Goal: Book appointment/travel/reservation

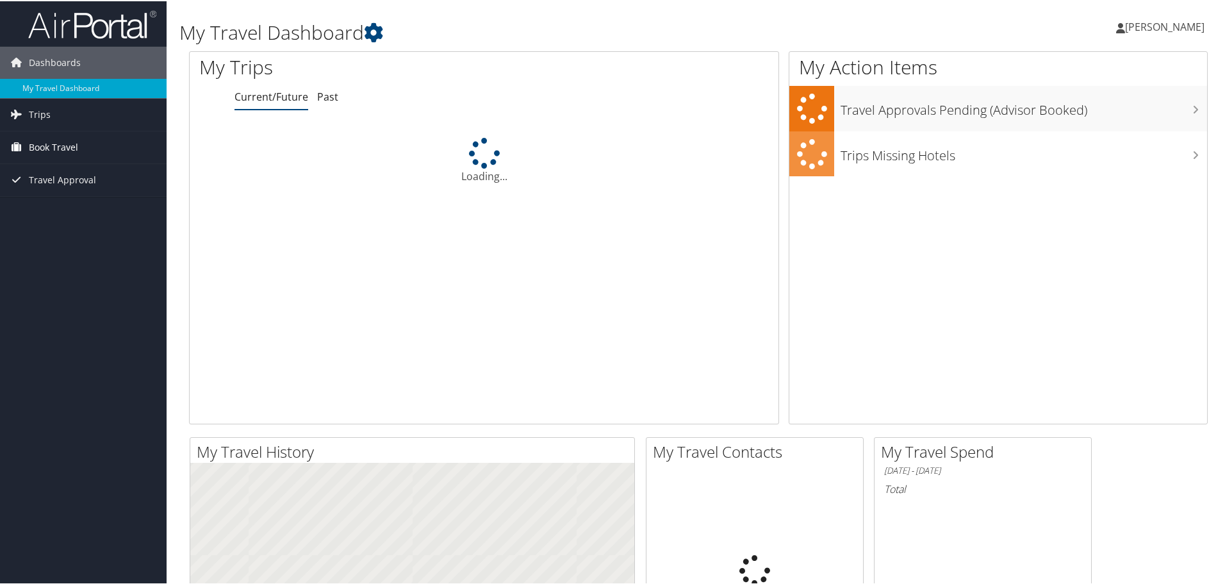
click at [17, 147] on icon at bounding box center [15, 145] width 19 height 19
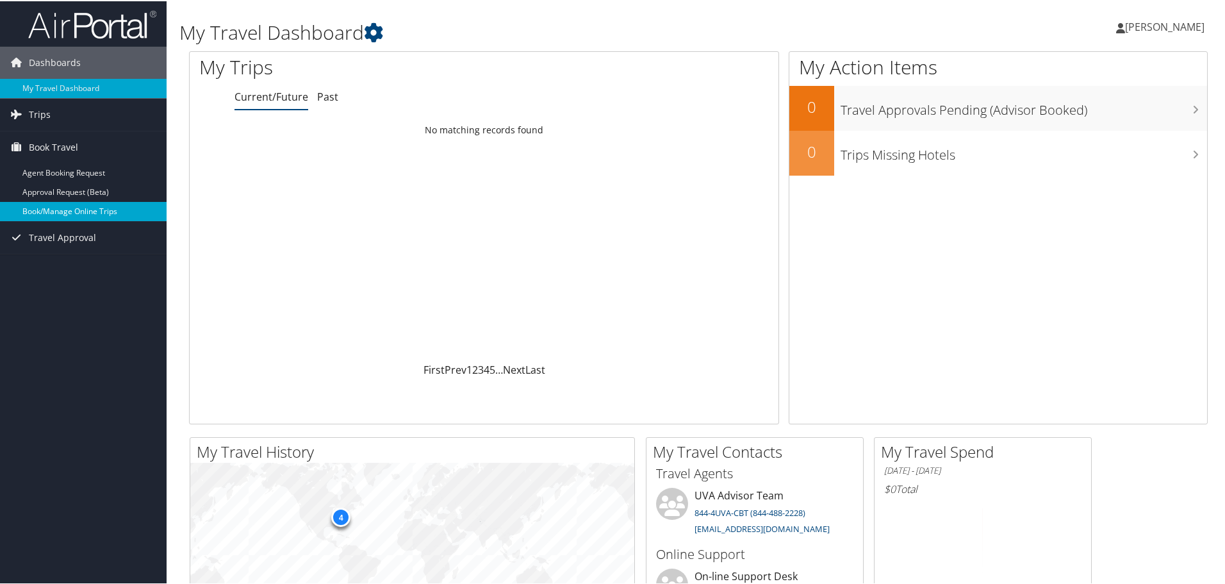
click at [54, 207] on link "Book/Manage Online Trips" at bounding box center [83, 210] width 167 height 19
